Goal: Check status: Check status

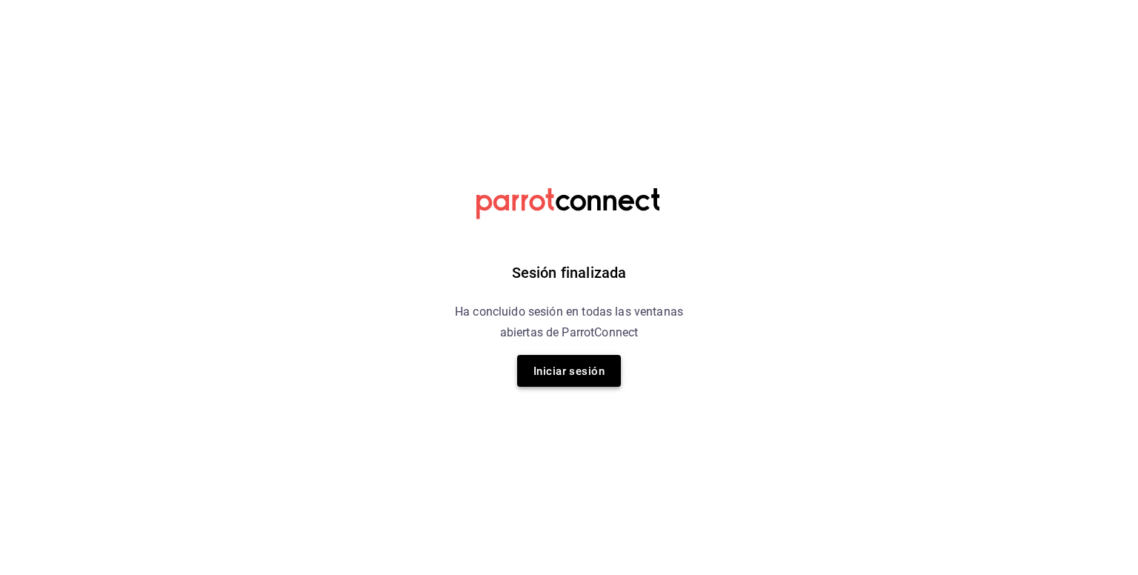
click at [579, 369] on font "Iniciar sesión" at bounding box center [568, 370] width 71 height 13
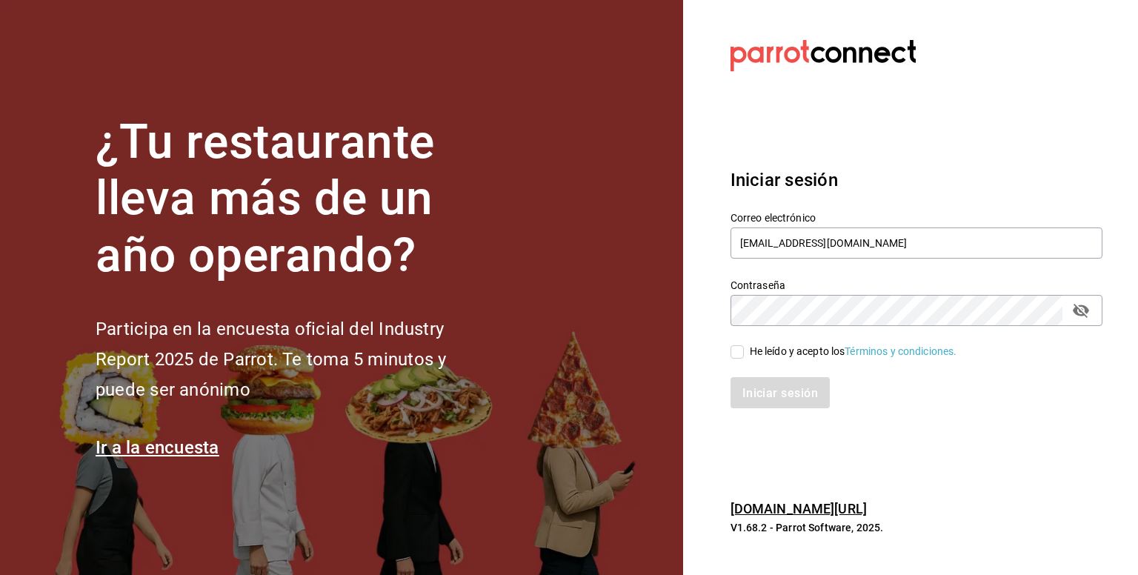
click at [738, 354] on input "He leído y acepto los Términos y condiciones." at bounding box center [736, 351] width 13 height 13
checkbox input "true"
click at [759, 386] on font "Iniciar sesión" at bounding box center [781, 393] width 76 height 14
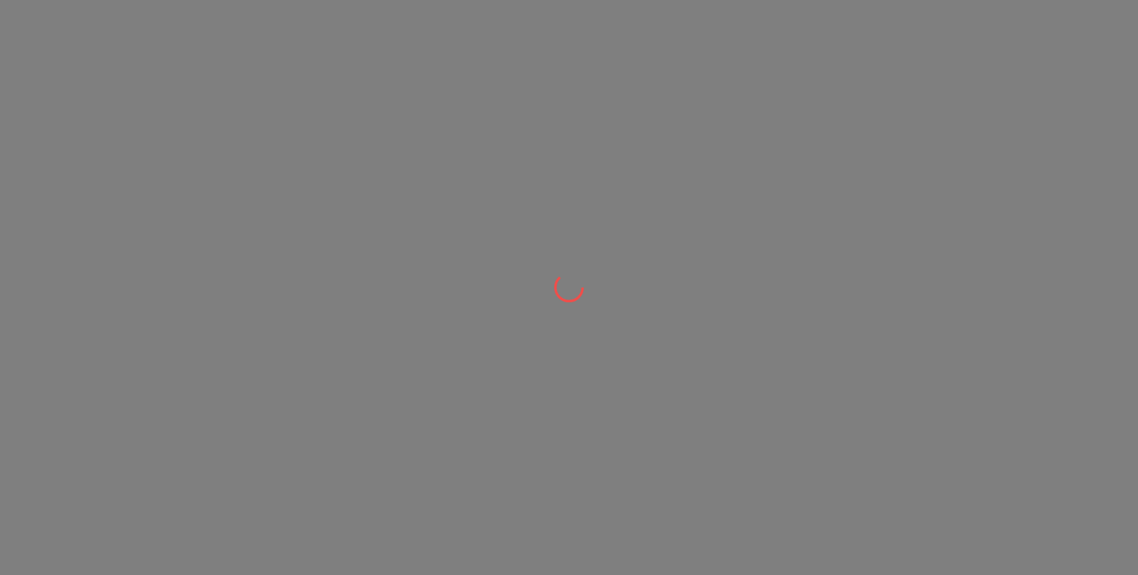
click at [441, 275] on div at bounding box center [569, 287] width 1138 height 575
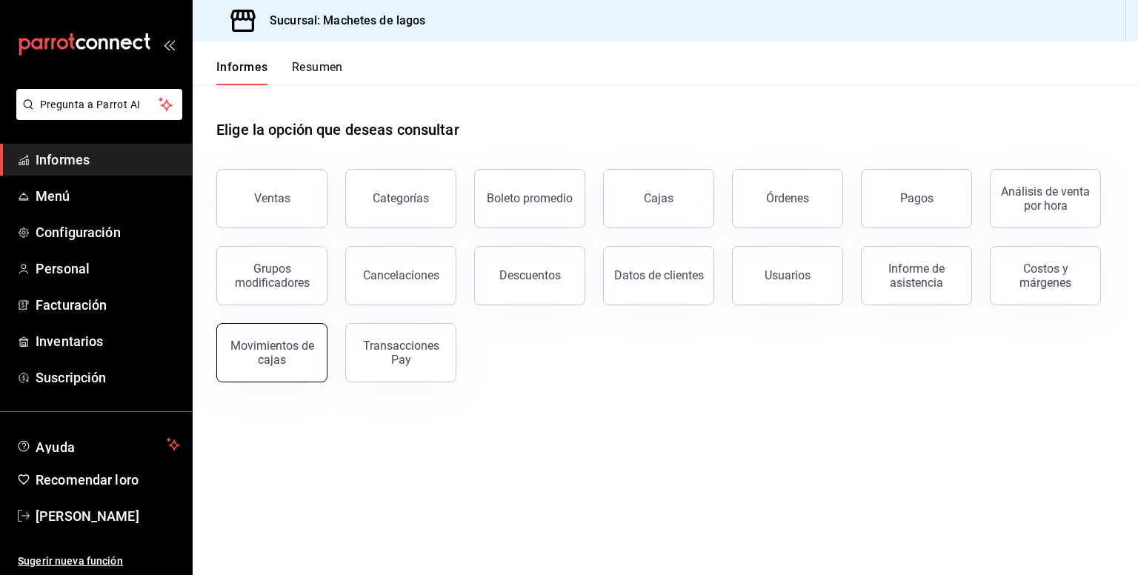
click at [296, 354] on div "Movimientos de cajas" at bounding box center [272, 352] width 92 height 28
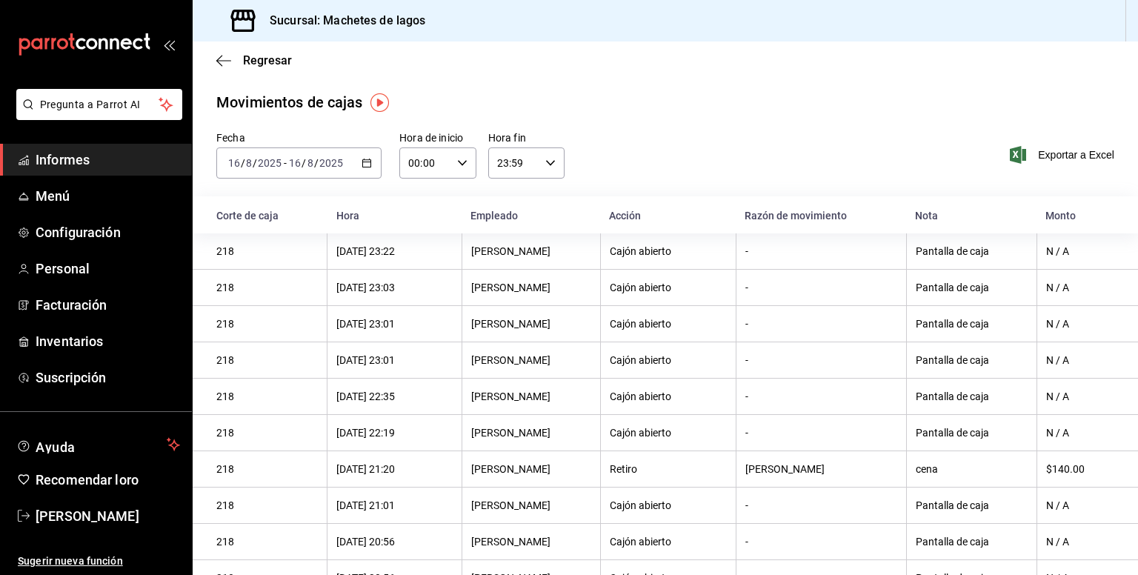
click at [364, 167] on icon "button" at bounding box center [366, 163] width 10 height 10
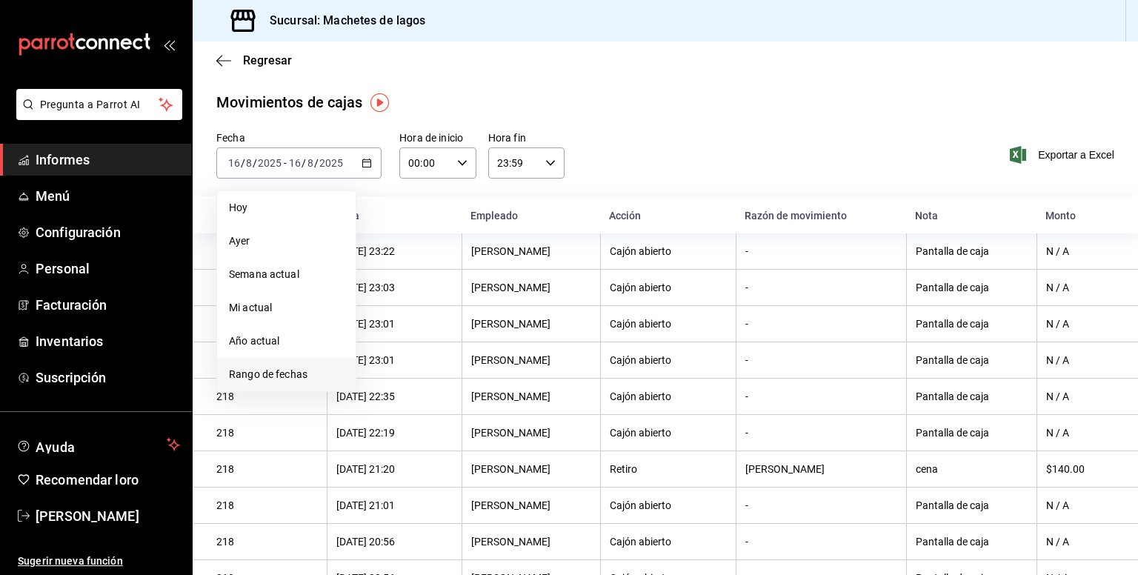
click at [256, 375] on font "Rango de fechas" at bounding box center [268, 374] width 79 height 12
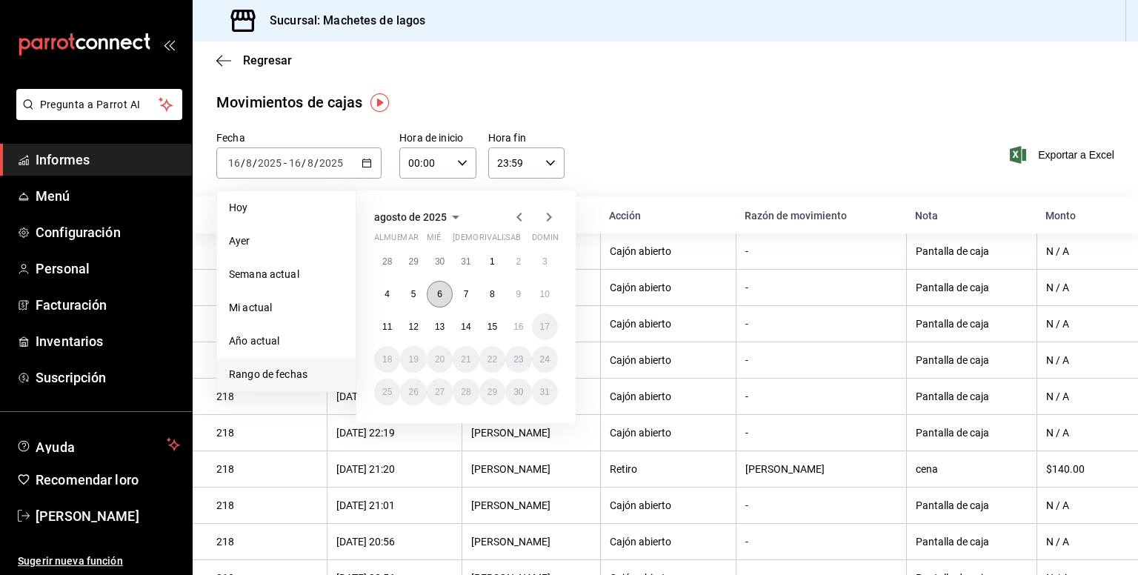
click at [444, 300] on button "6" at bounding box center [440, 294] width 26 height 27
click at [551, 295] on button "10" at bounding box center [545, 294] width 26 height 27
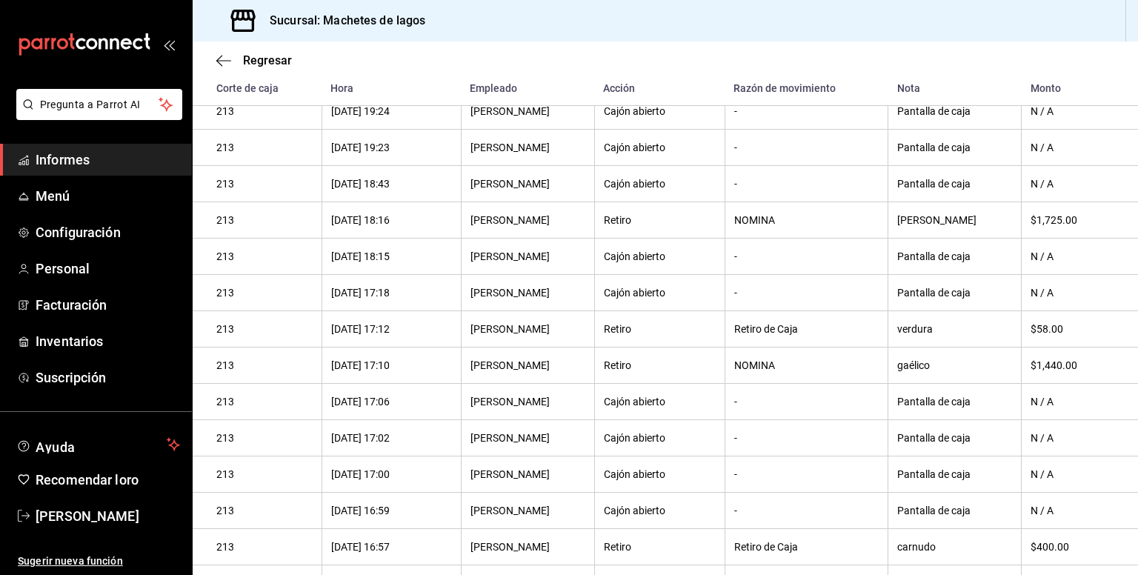
scroll to position [923, 0]
